Goal: Task Accomplishment & Management: Complete application form

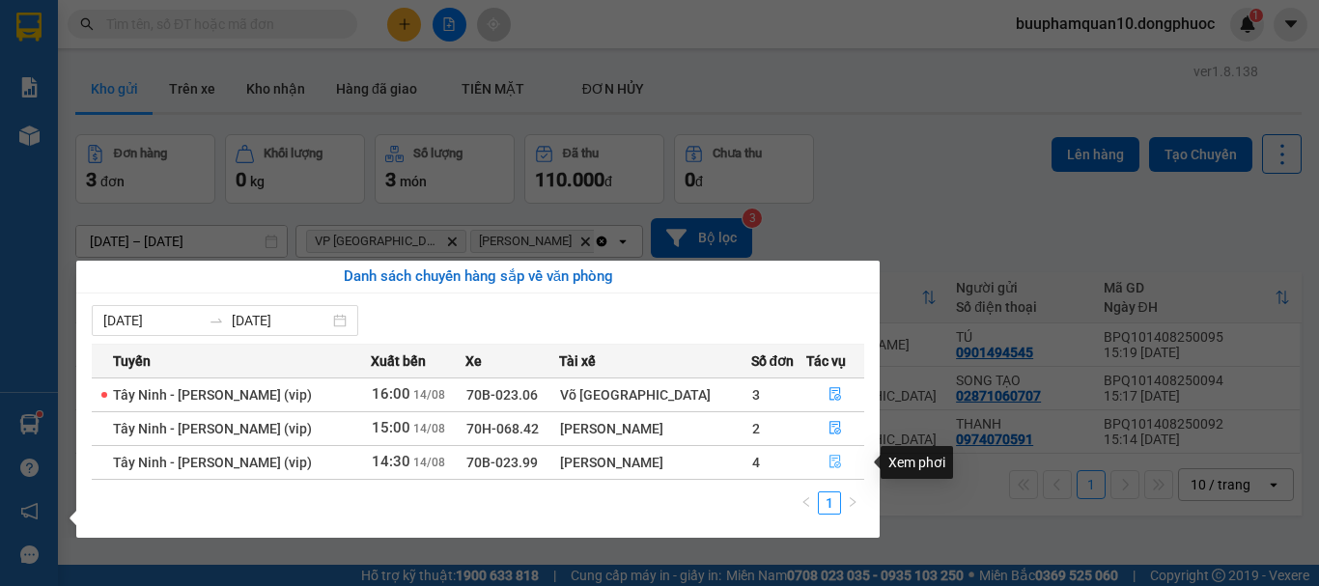
click at [834, 463] on icon "file-done" at bounding box center [835, 462] width 14 height 14
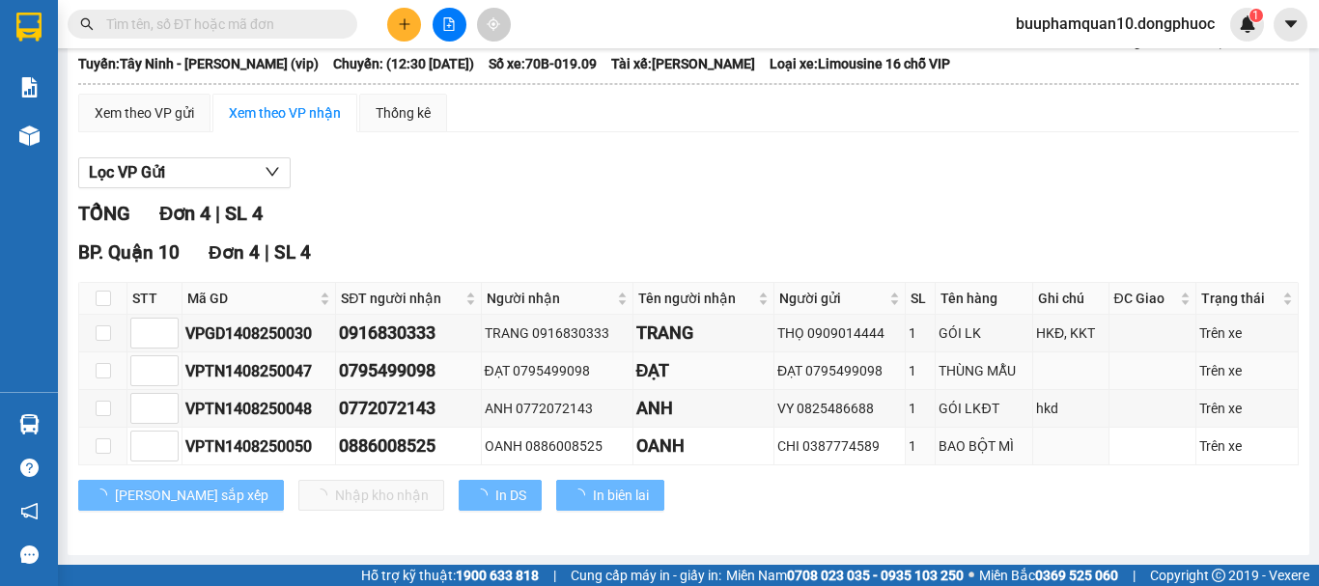
scroll to position [122, 0]
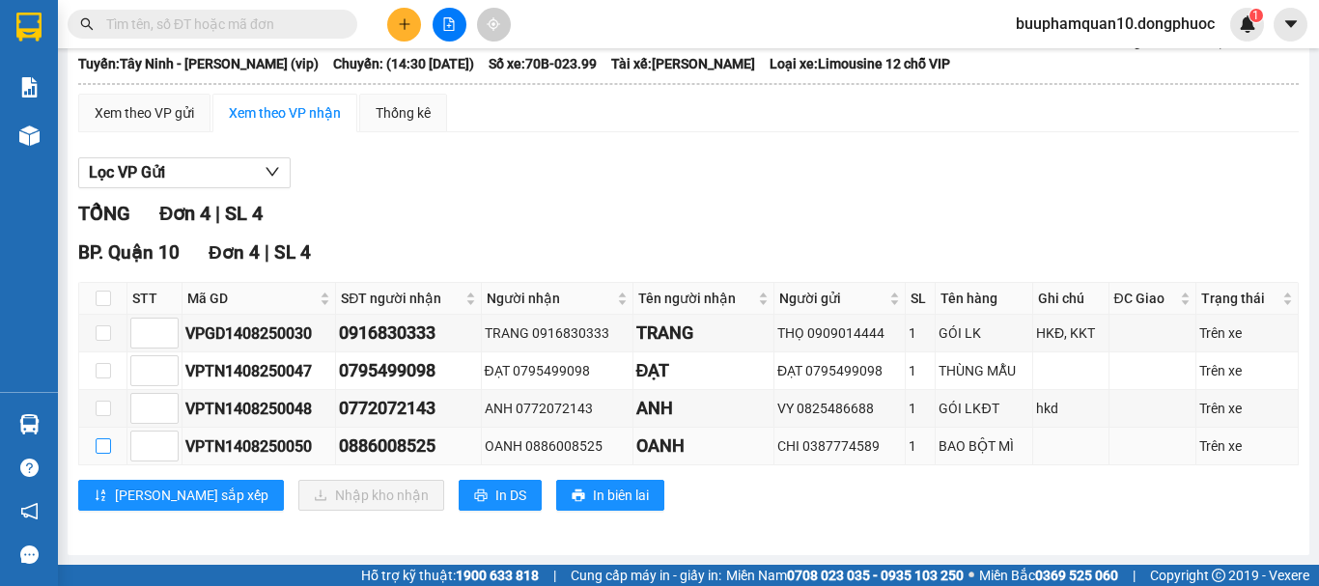
click at [106, 441] on input "checkbox" at bounding box center [103, 445] width 15 height 15
checkbox input "true"
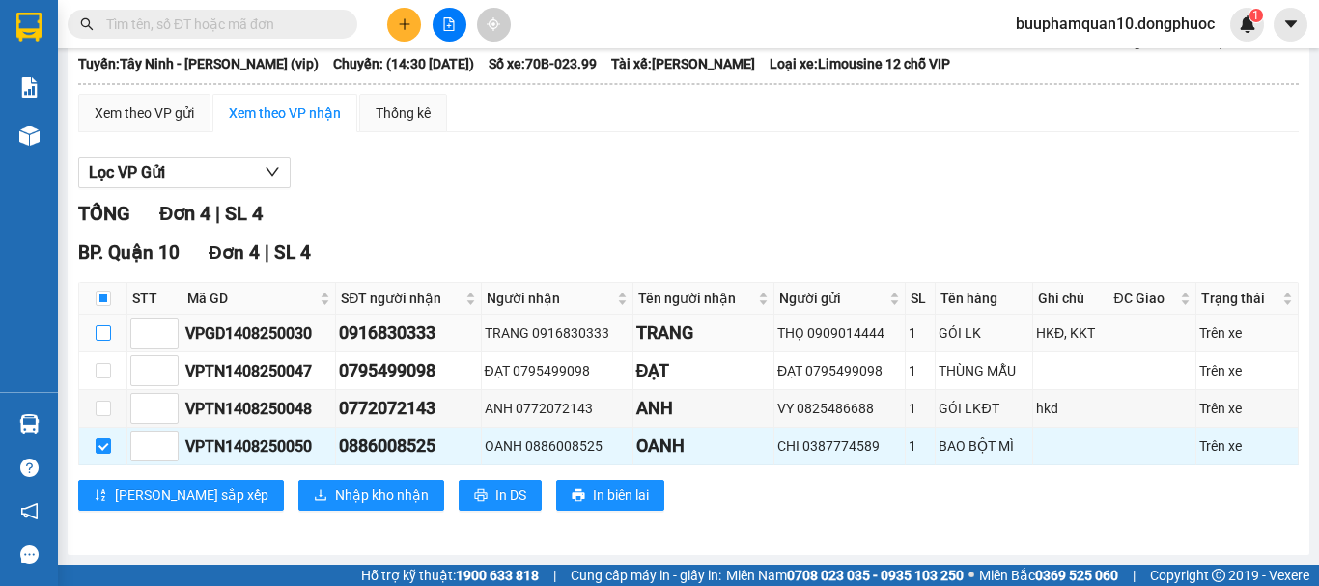
click at [106, 328] on input "checkbox" at bounding box center [103, 332] width 15 height 15
checkbox input "true"
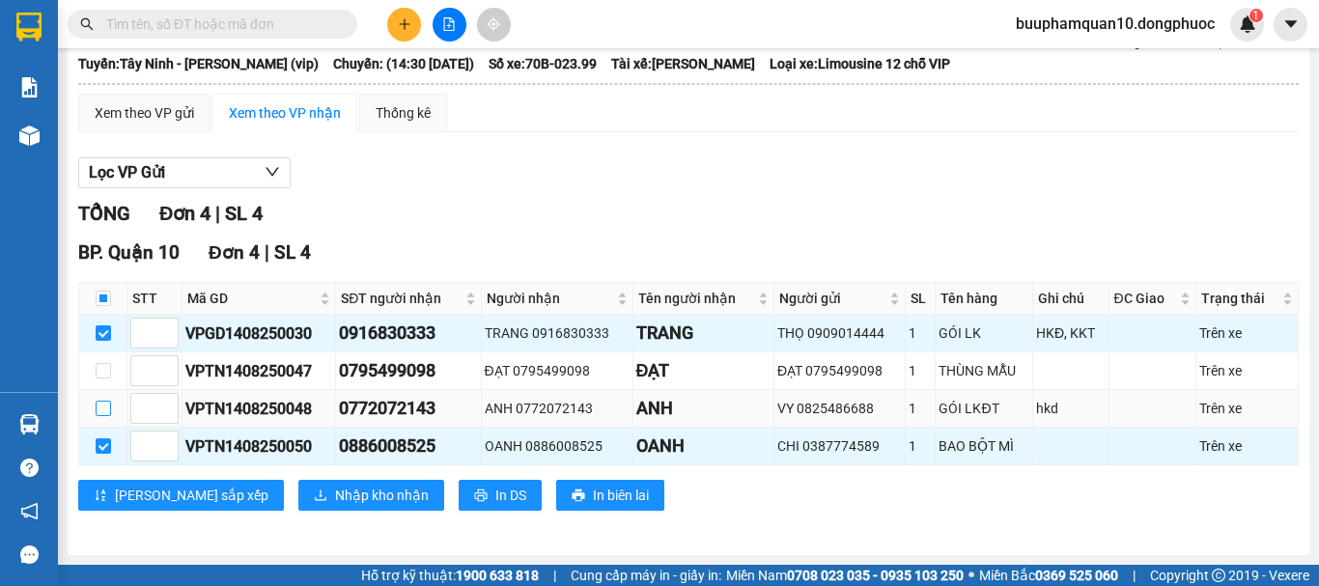
click at [98, 415] on input "checkbox" at bounding box center [103, 408] width 15 height 15
checkbox input "true"
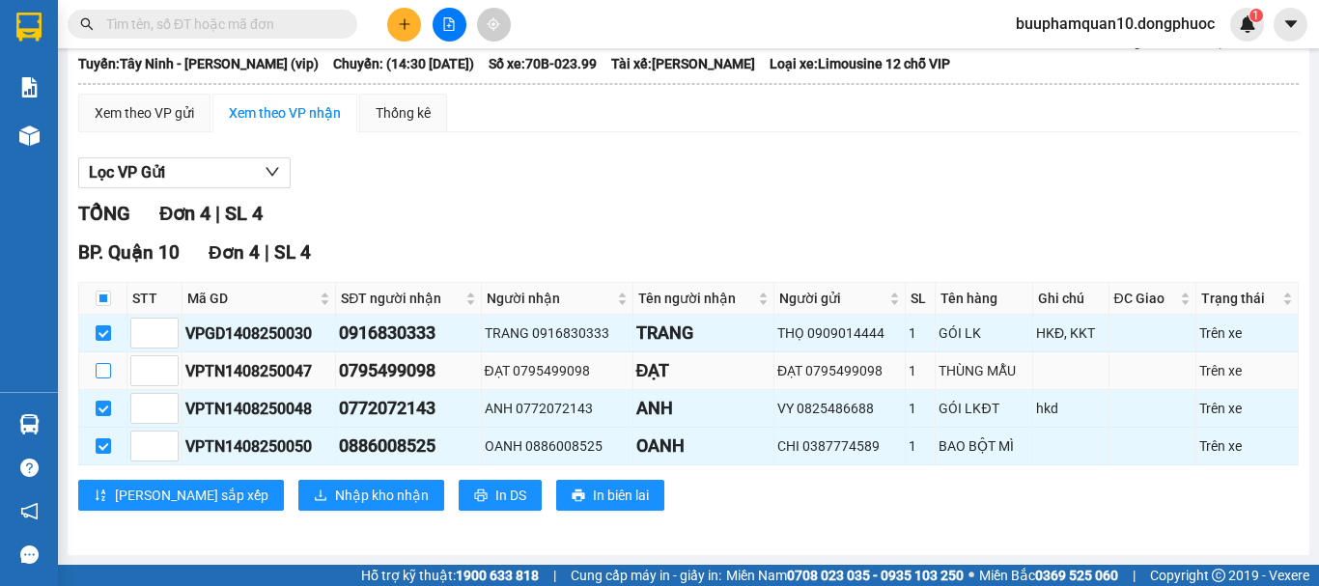
click at [105, 378] on input "checkbox" at bounding box center [103, 370] width 15 height 15
checkbox input "true"
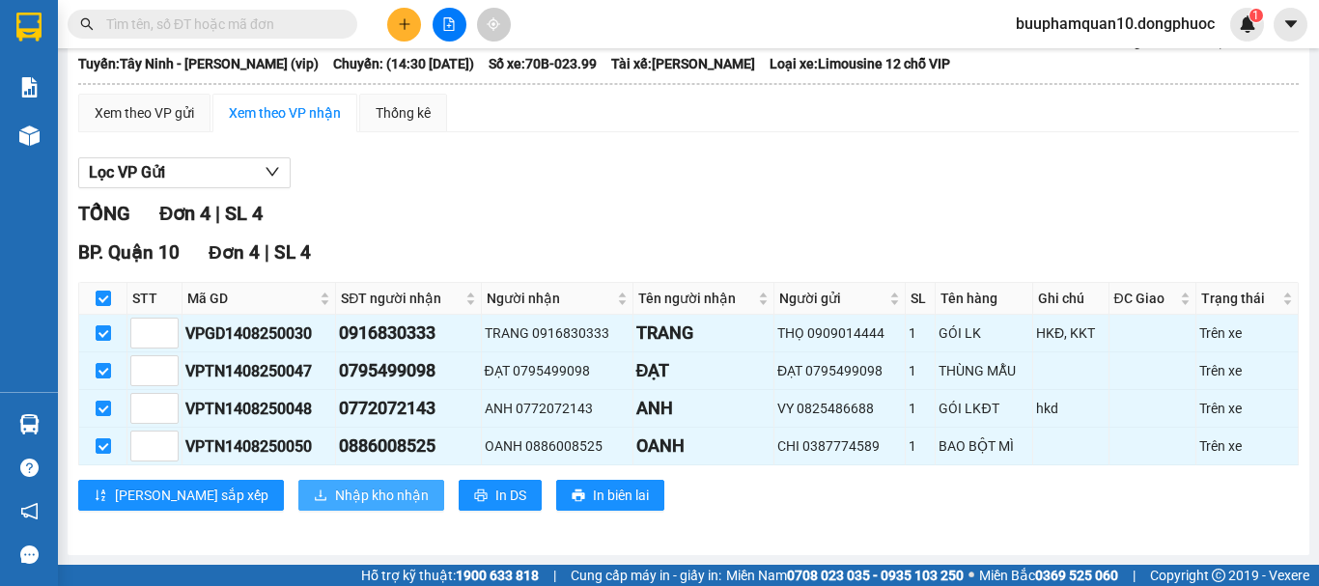
click at [335, 490] on span "Nhập kho nhận" at bounding box center [382, 495] width 94 height 21
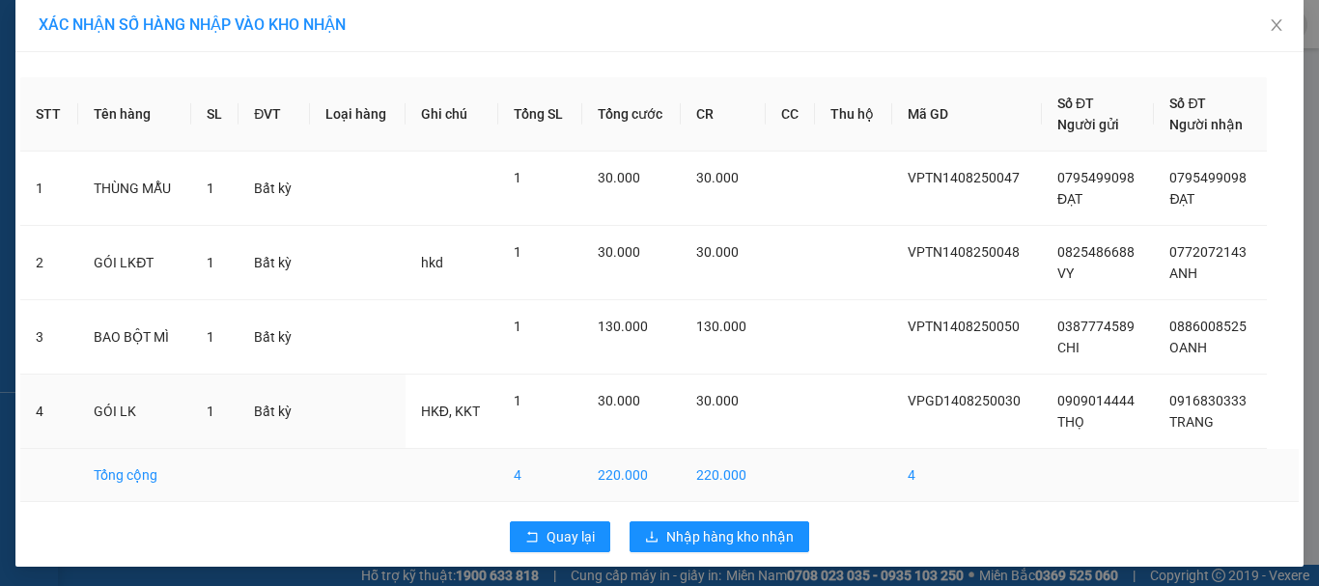
scroll to position [14, 0]
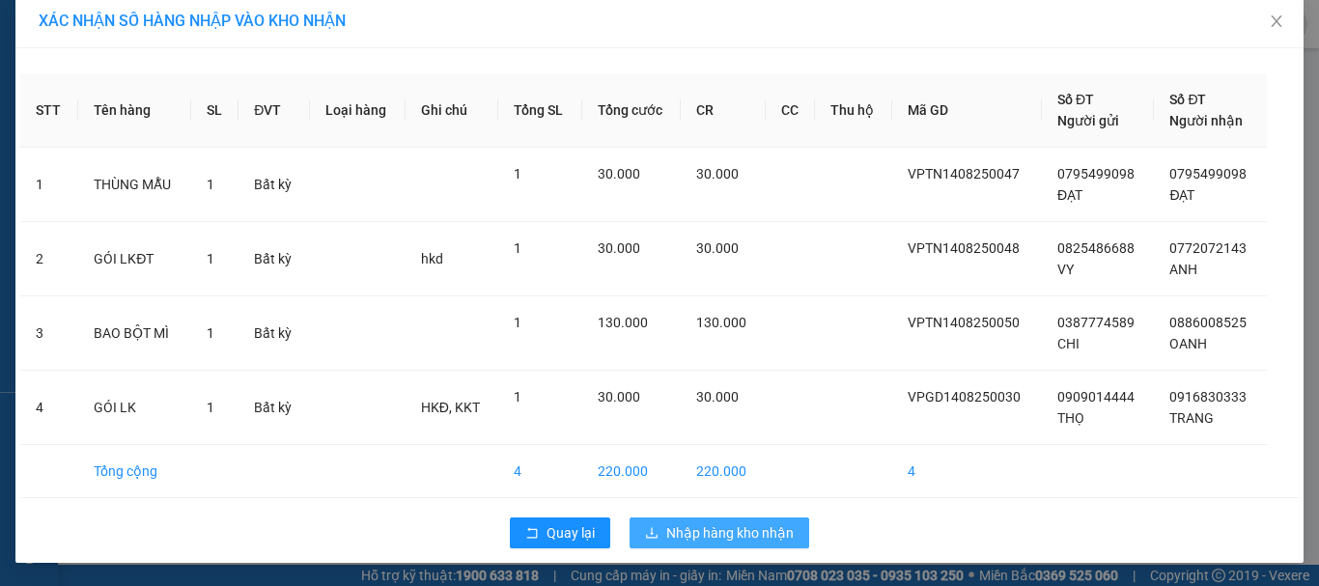
click at [768, 534] on span "Nhập hàng kho nhận" at bounding box center [729, 532] width 127 height 21
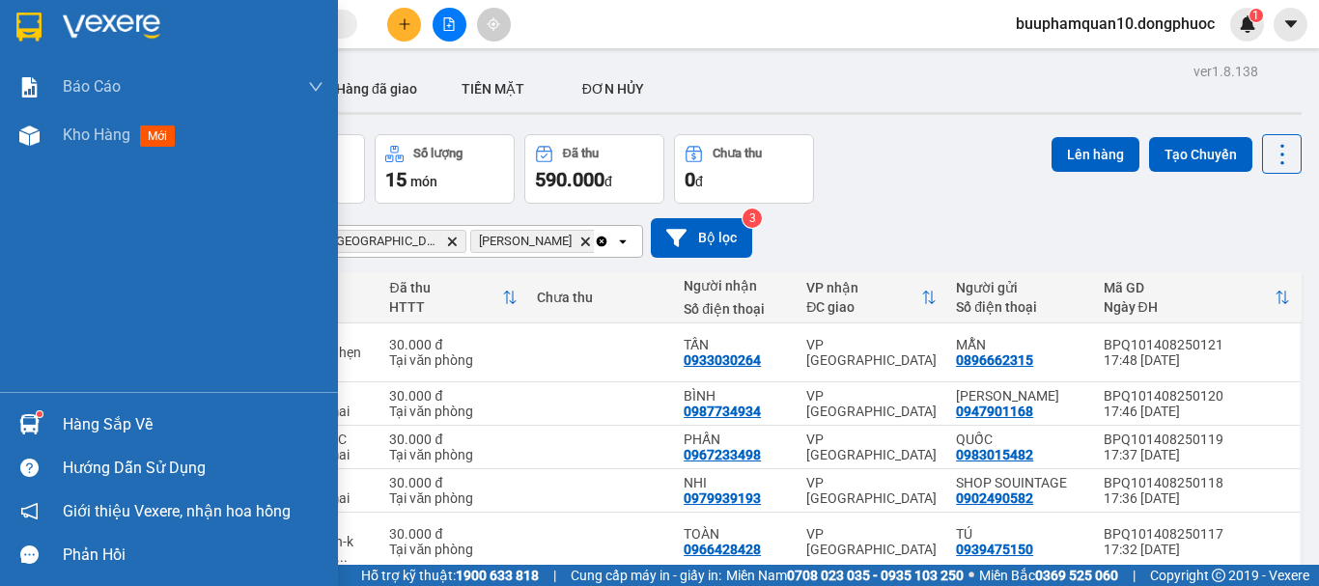
click at [54, 405] on div "Hàng sắp về" at bounding box center [169, 424] width 338 height 43
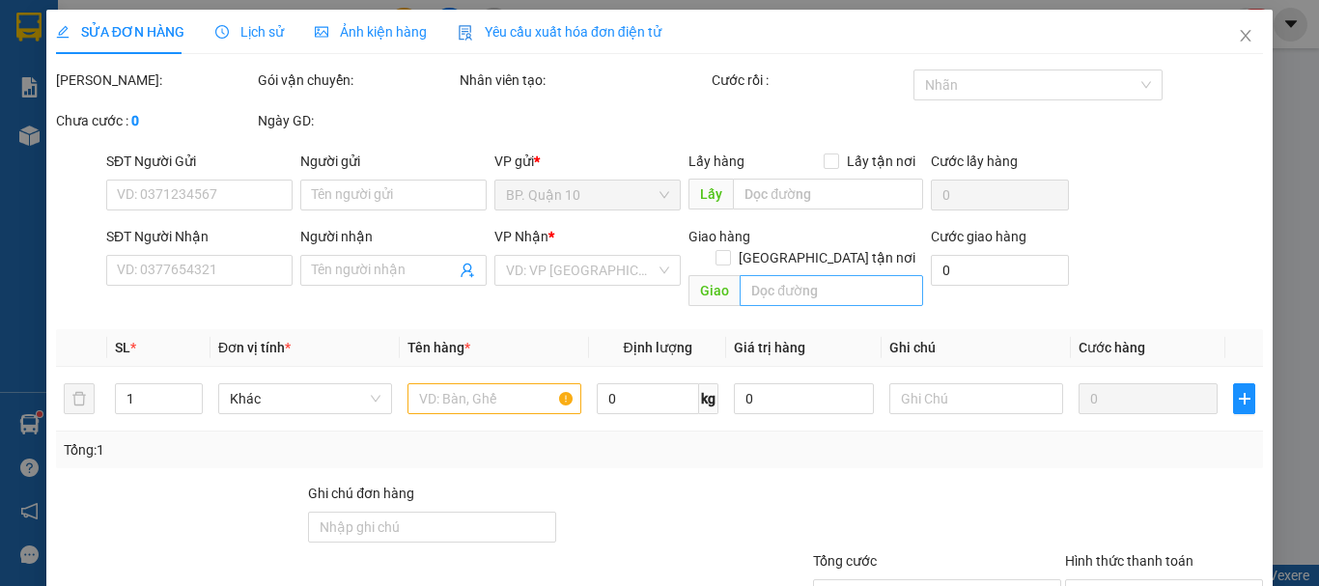
scroll to position [132, 0]
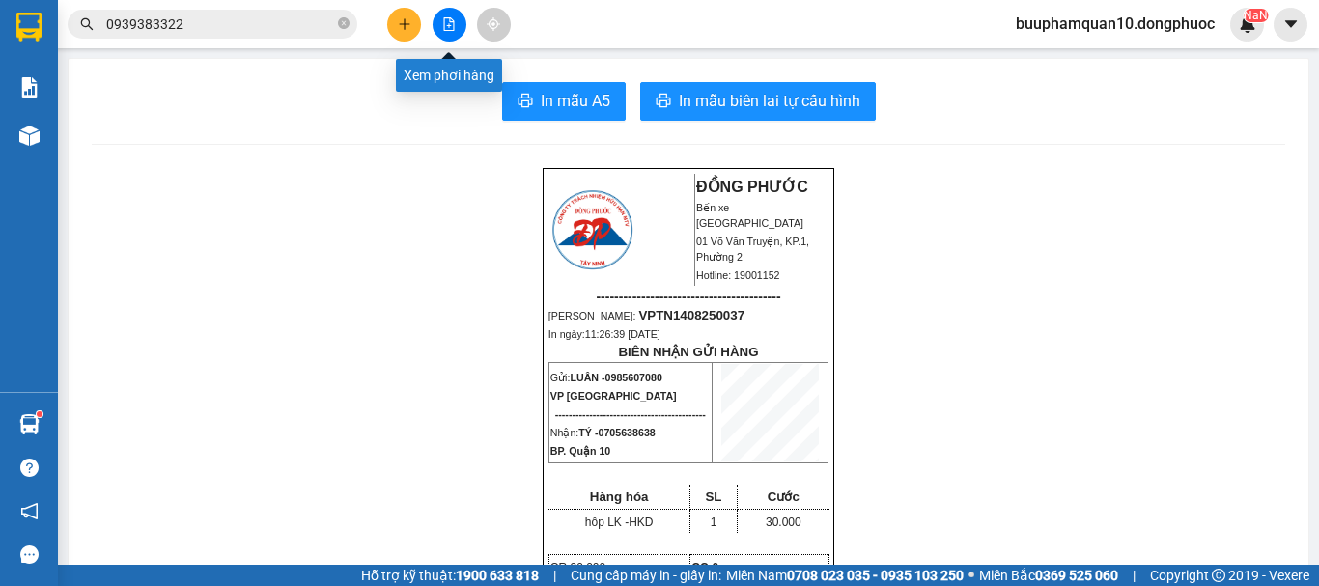
click at [439, 19] on button at bounding box center [449, 25] width 34 height 34
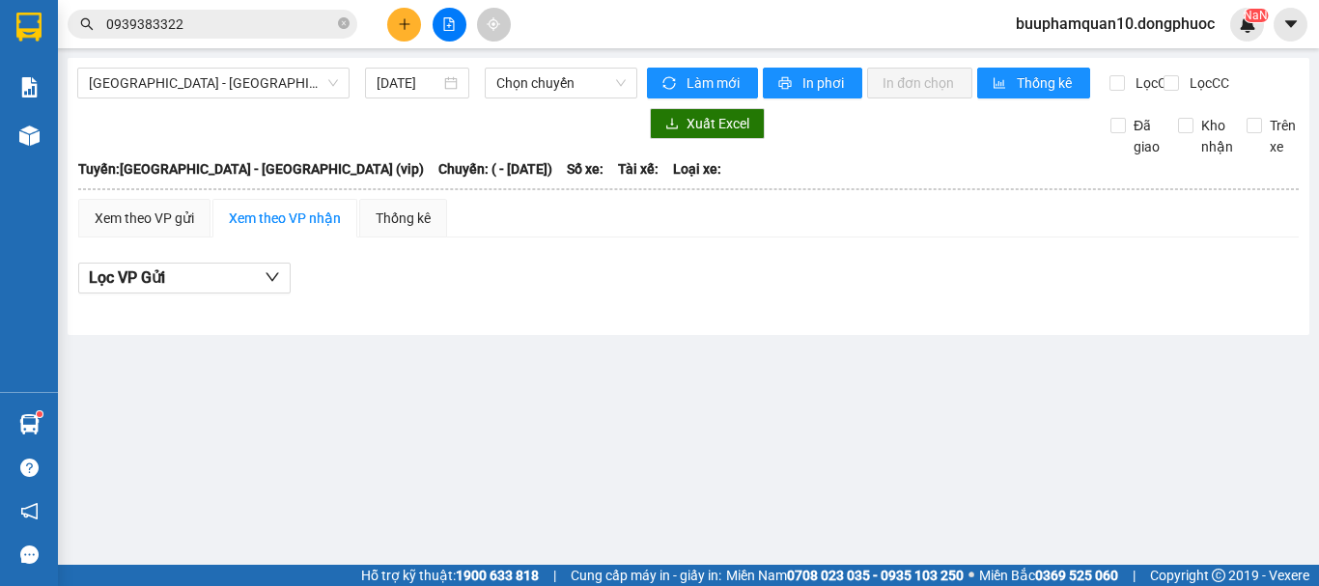
drag, startPoint x: 246, startPoint y: 60, endPoint x: 245, endPoint y: 29, distance: 30.9
click at [244, 58] on div "[GEOGRAPHIC_DATA] - [GEOGRAPHIC_DATA] (vip) [DATE] Chọn chuyến Làm mới In phơi …" at bounding box center [688, 196] width 1241 height 277
click at [246, 27] on input "0939383322" at bounding box center [220, 24] width 228 height 21
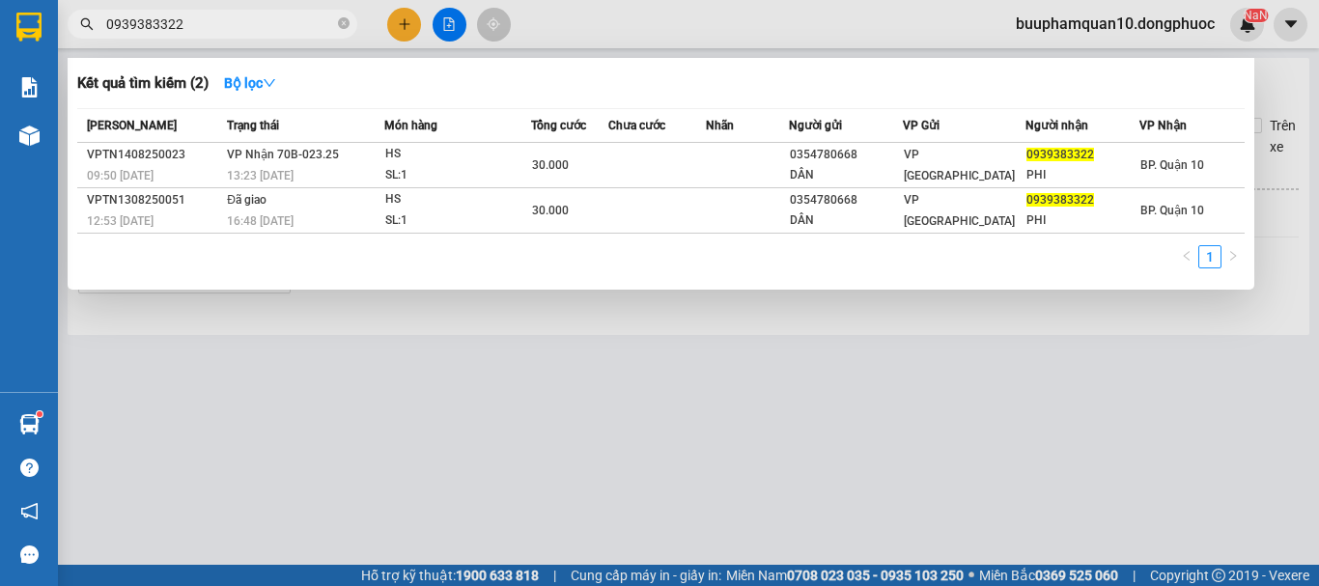
click at [246, 27] on input "0939383322" at bounding box center [220, 24] width 228 height 21
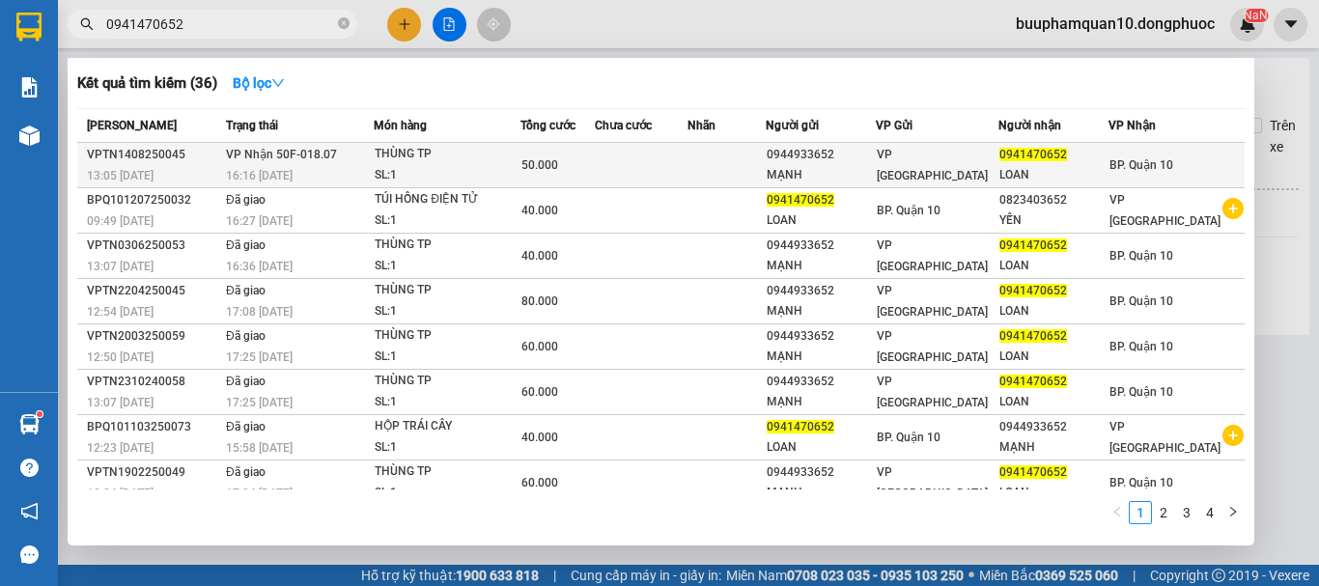
type input "0941470652"
click at [362, 170] on div "16:16 [DATE]" at bounding box center [299, 175] width 147 height 21
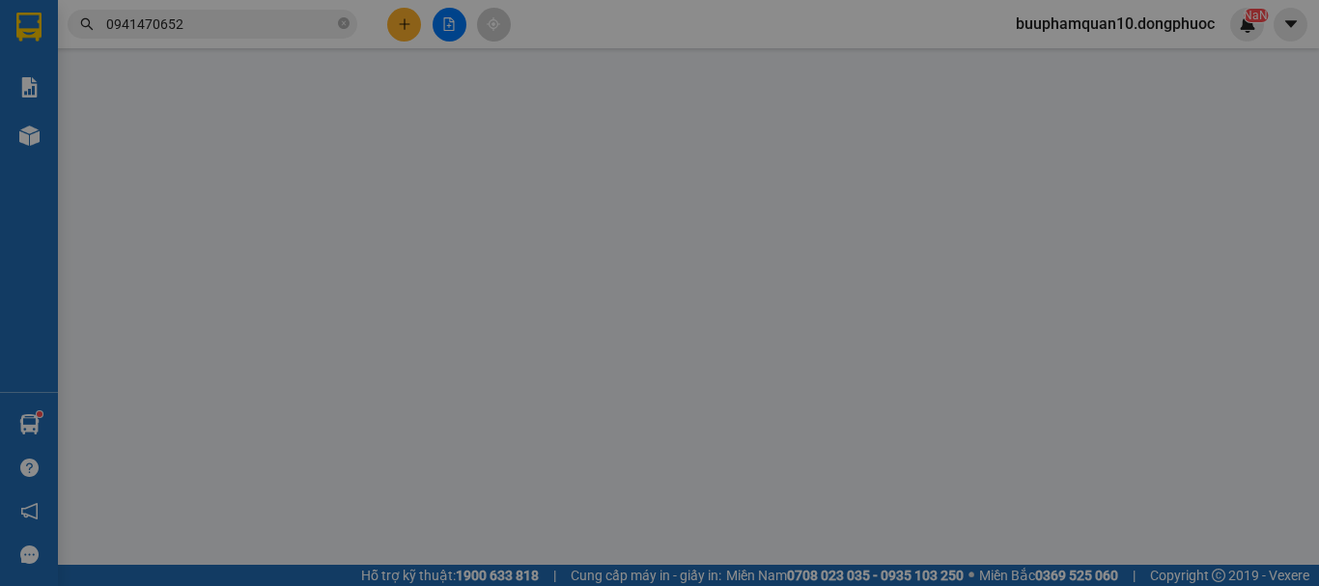
type input "0944933652"
type input "MẠNH"
type input "0941470652"
type input "LOAN"
type input "50.000"
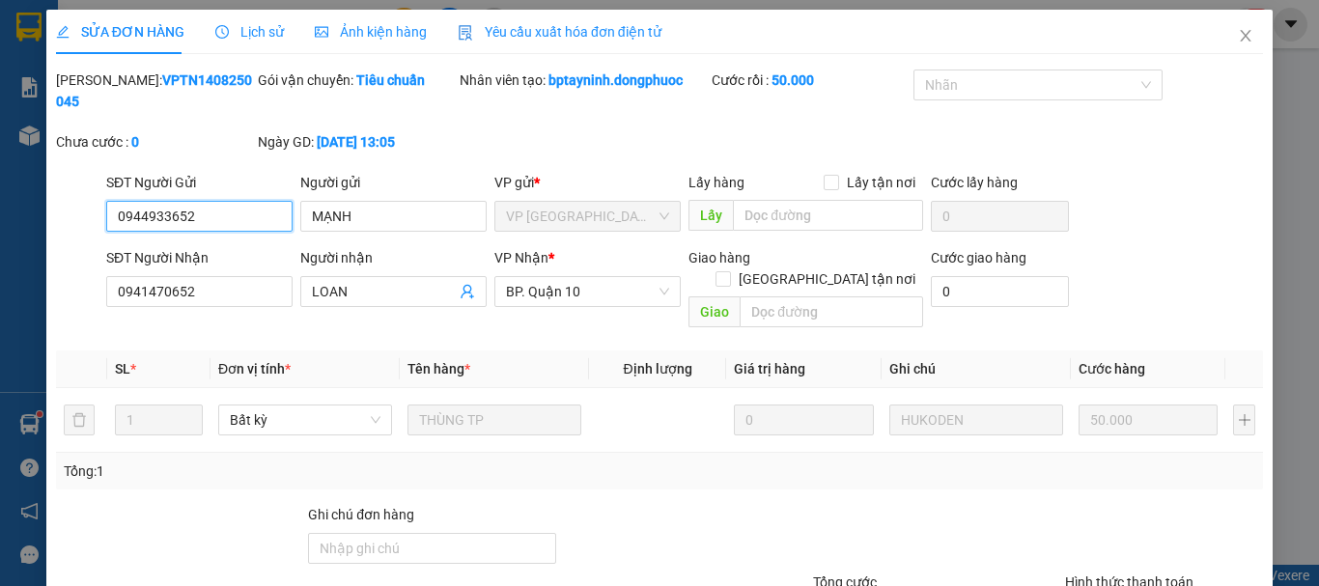
scroll to position [132, 0]
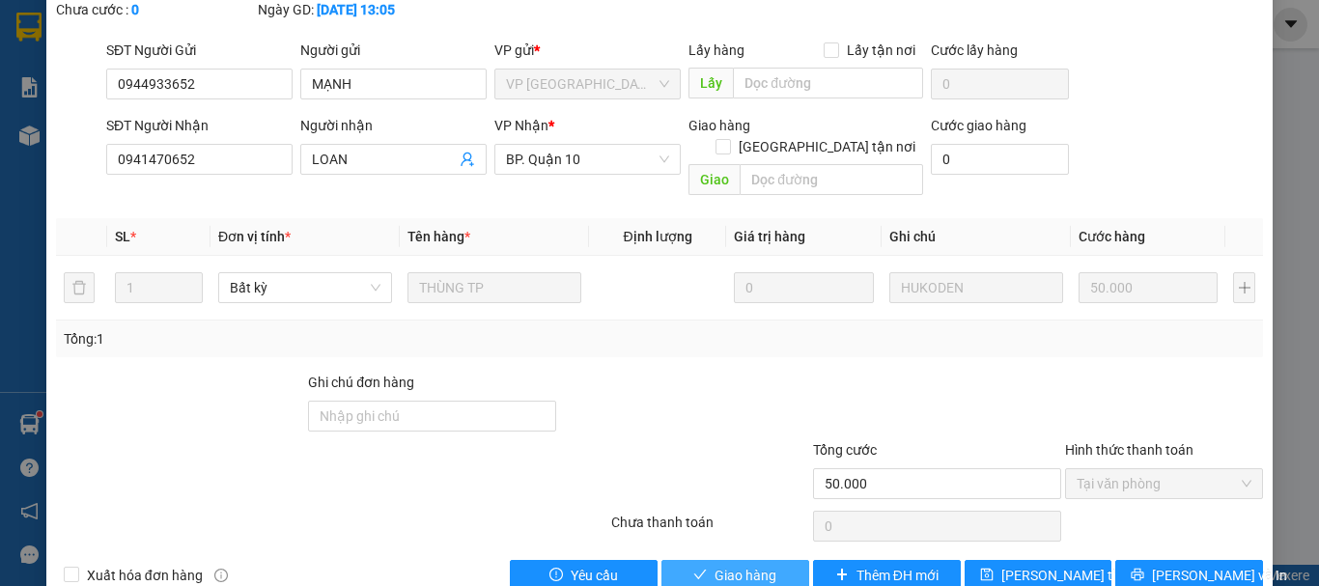
click at [716, 565] on span "Giao hàng" at bounding box center [745, 575] width 62 height 21
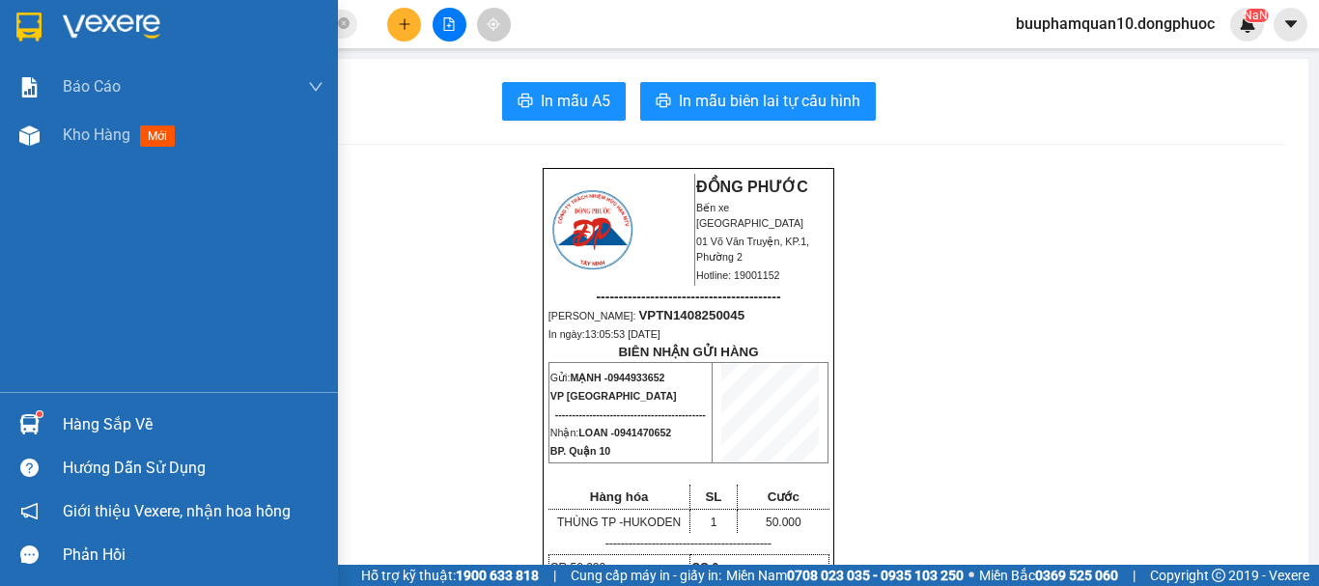
click at [94, 424] on div "Hàng sắp về" at bounding box center [193, 424] width 261 height 29
